Goal: Entertainment & Leisure: Consume media (video, audio)

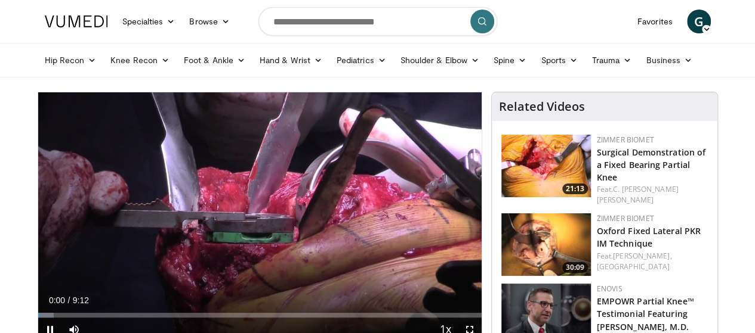
scroll to position [60, 0]
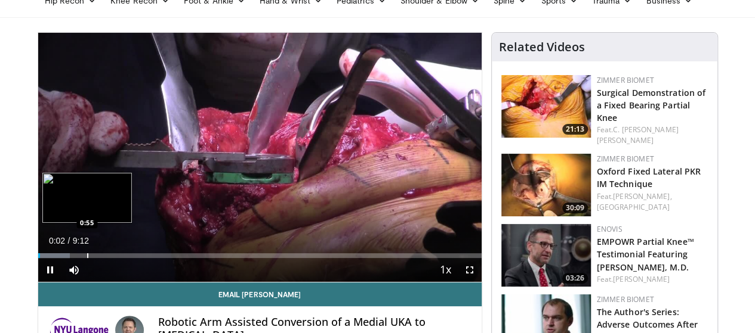
click at [57, 258] on div "Loaded : 7.16% 0:02 0:55" at bounding box center [259, 252] width 443 height 11
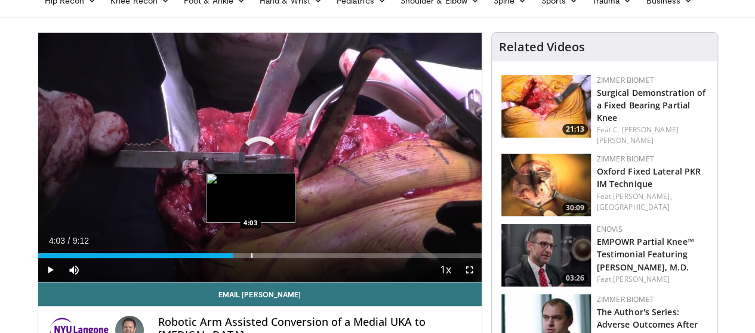
click at [221, 258] on div "Loaded : 12.67% 4:03 4:03" at bounding box center [259, 252] width 443 height 11
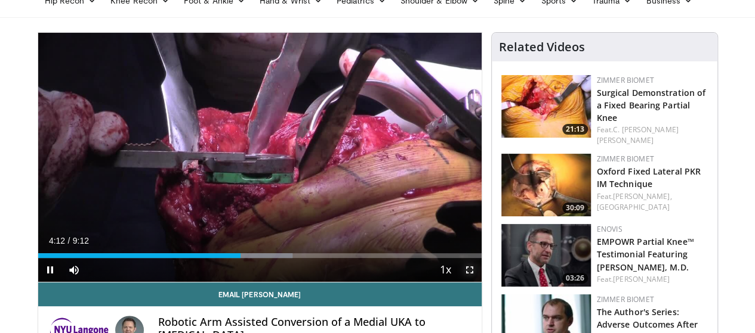
click at [472, 282] on span "Video Player" at bounding box center [470, 270] width 24 height 24
